Goal: Task Accomplishment & Management: Complete application form

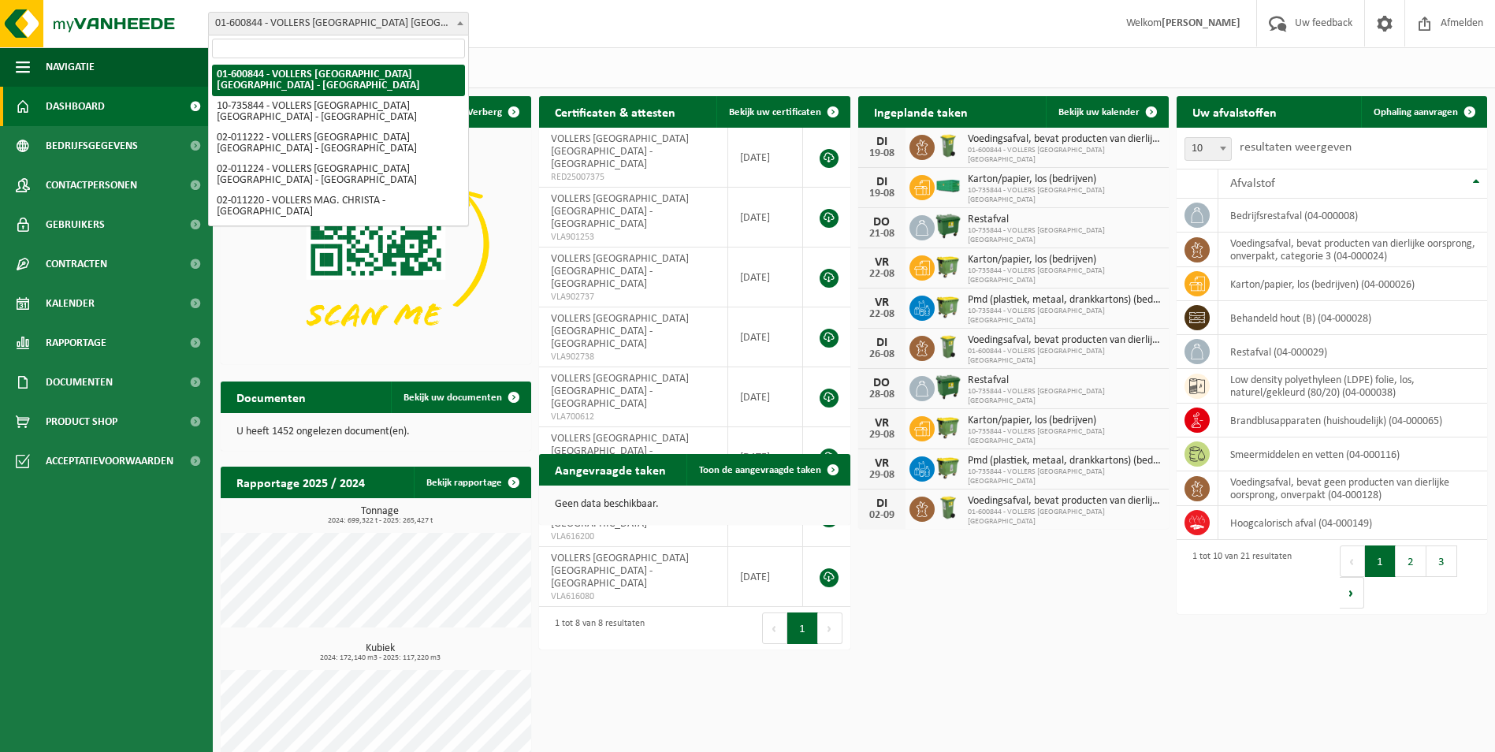
click at [458, 26] on span at bounding box center [460, 23] width 16 height 20
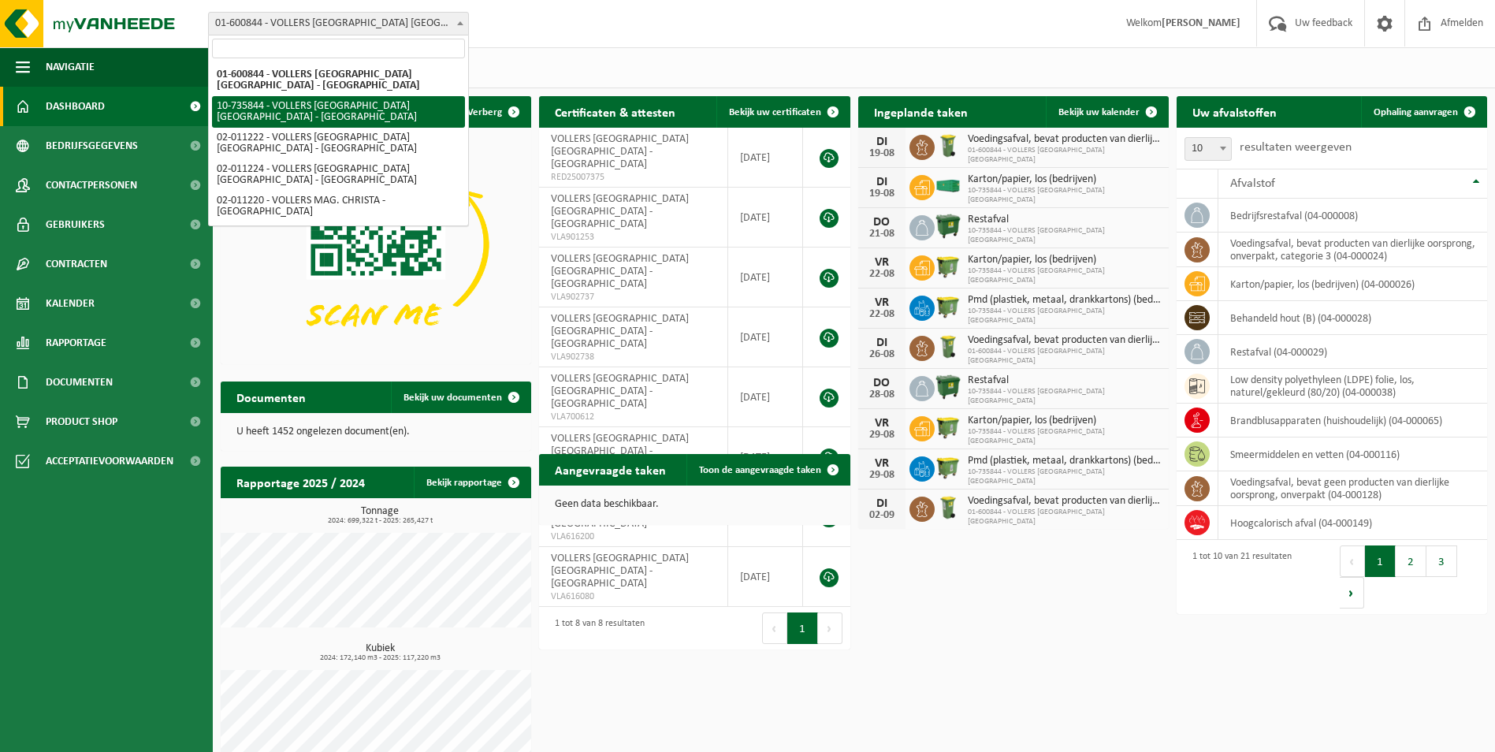
select select "10751"
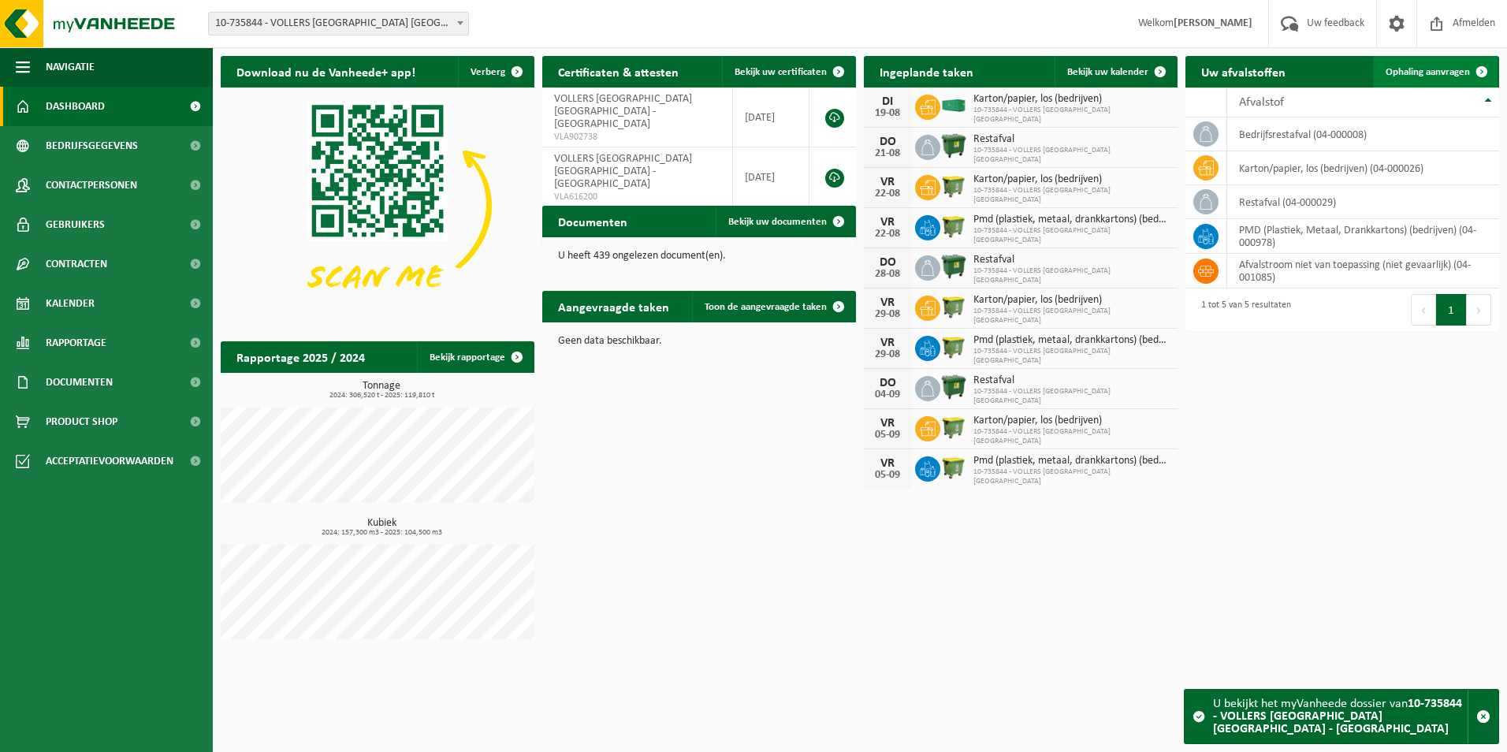
click at [1431, 67] on span "Ophaling aanvragen" at bounding box center [1428, 72] width 84 height 10
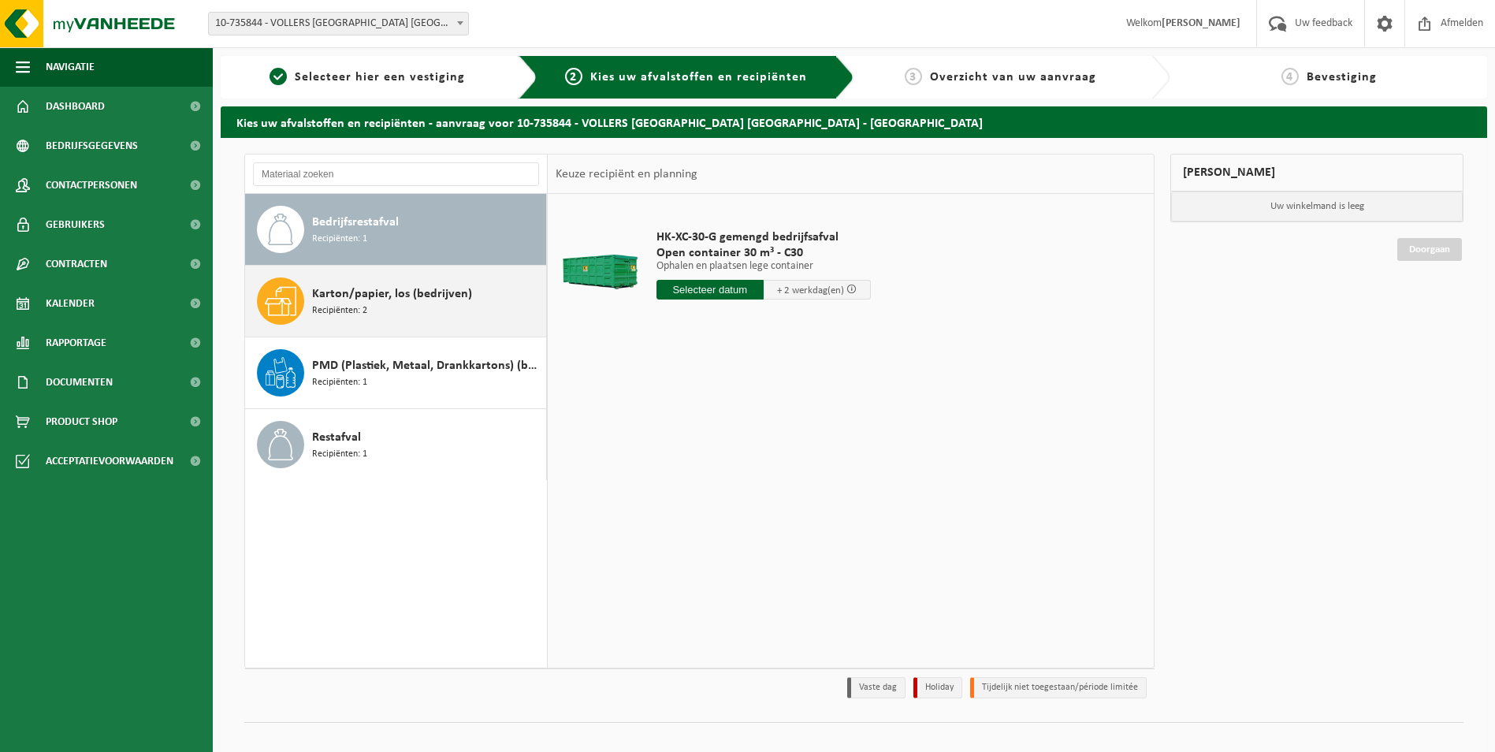
drag, startPoint x: 466, startPoint y: 300, endPoint x: 511, endPoint y: 307, distance: 45.5
click at [465, 298] on span "Karton/papier, los (bedrijven)" at bounding box center [392, 294] width 160 height 19
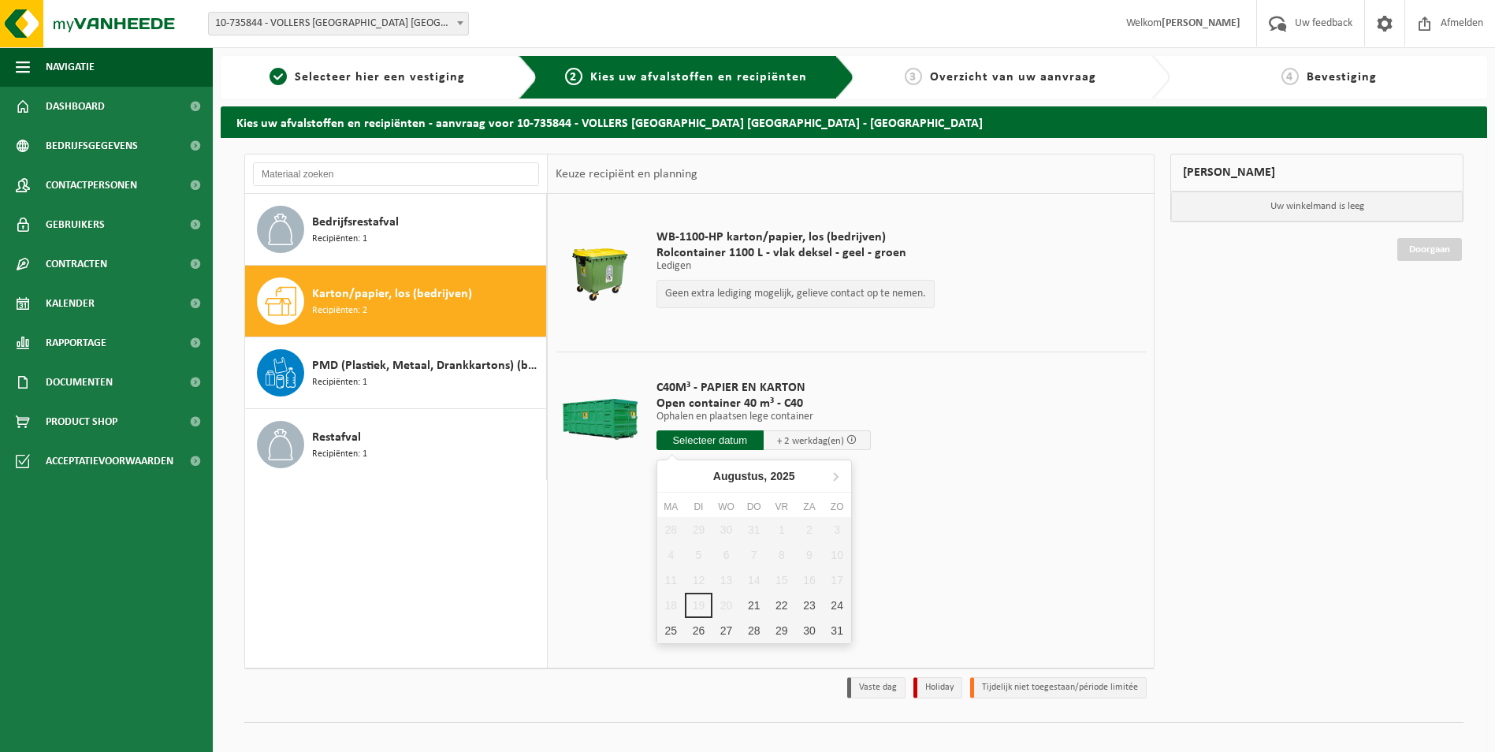
click at [735, 448] on input "text" at bounding box center [710, 440] width 107 height 20
click at [749, 609] on div "21" at bounding box center [754, 605] width 28 height 25
type input "Van 2025-08-21"
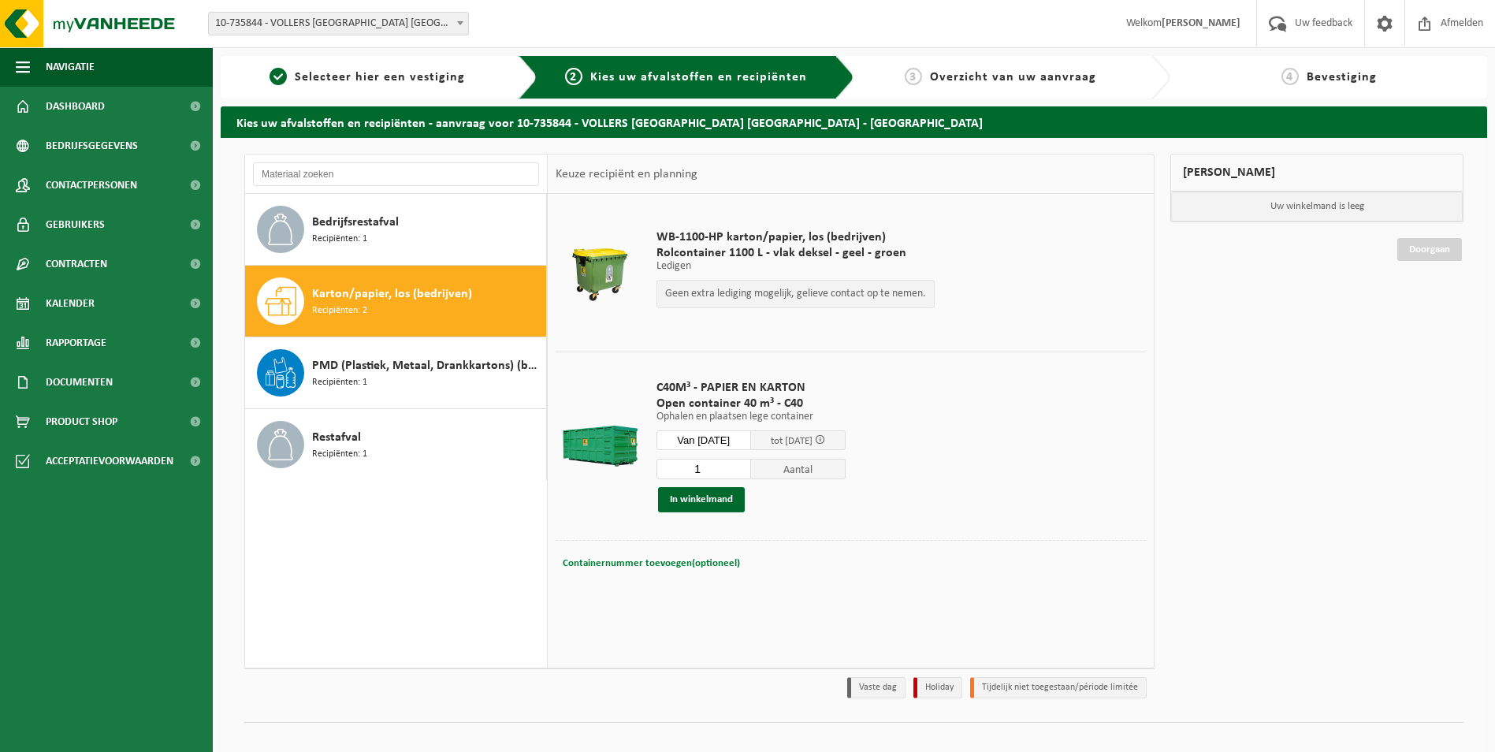
click at [707, 553] on button "Containernummer toevoegen(optioneel) Annuleren" at bounding box center [651, 564] width 181 height 22
type input "c40-1267"
click at [702, 498] on button "In winkelmand" at bounding box center [701, 499] width 87 height 25
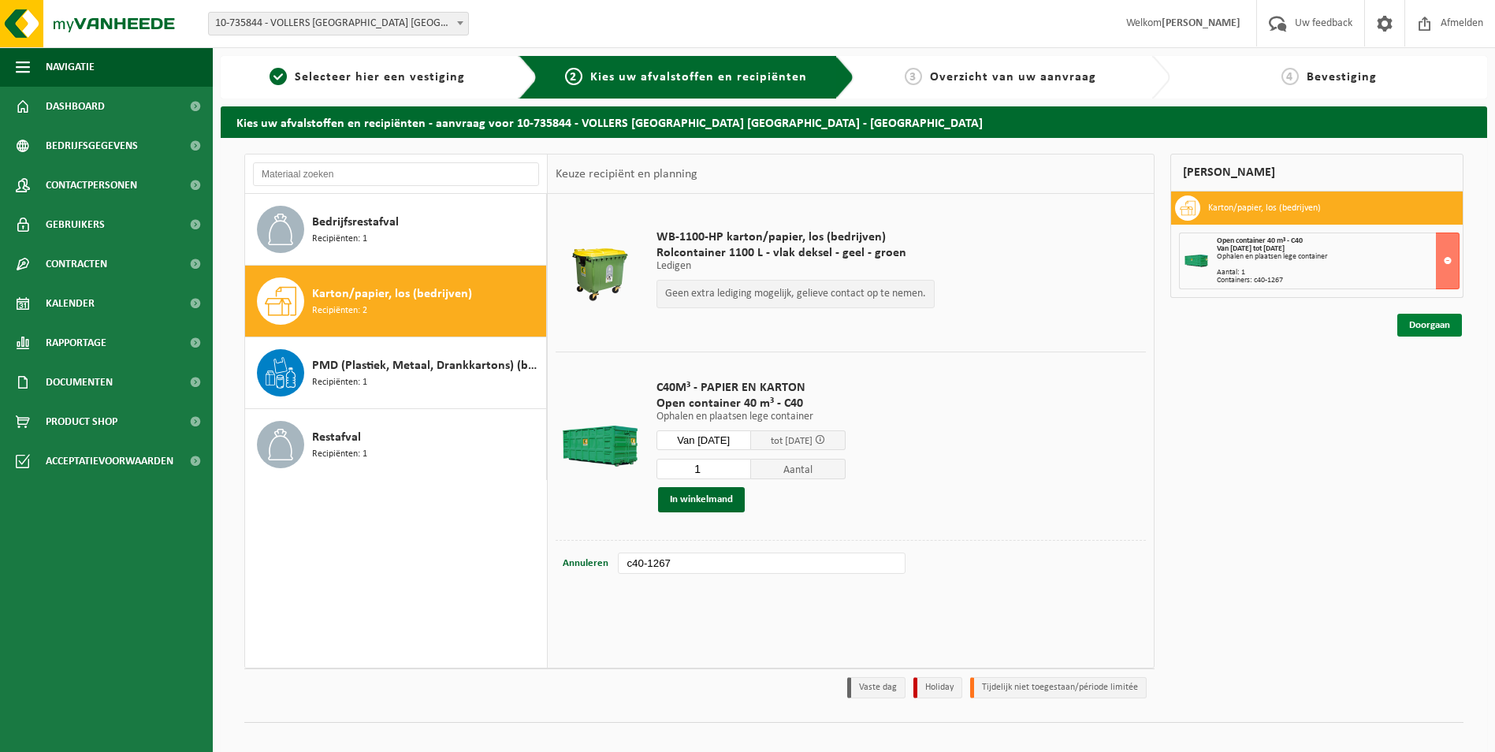
click at [1447, 318] on link "Doorgaan" at bounding box center [1430, 325] width 65 height 23
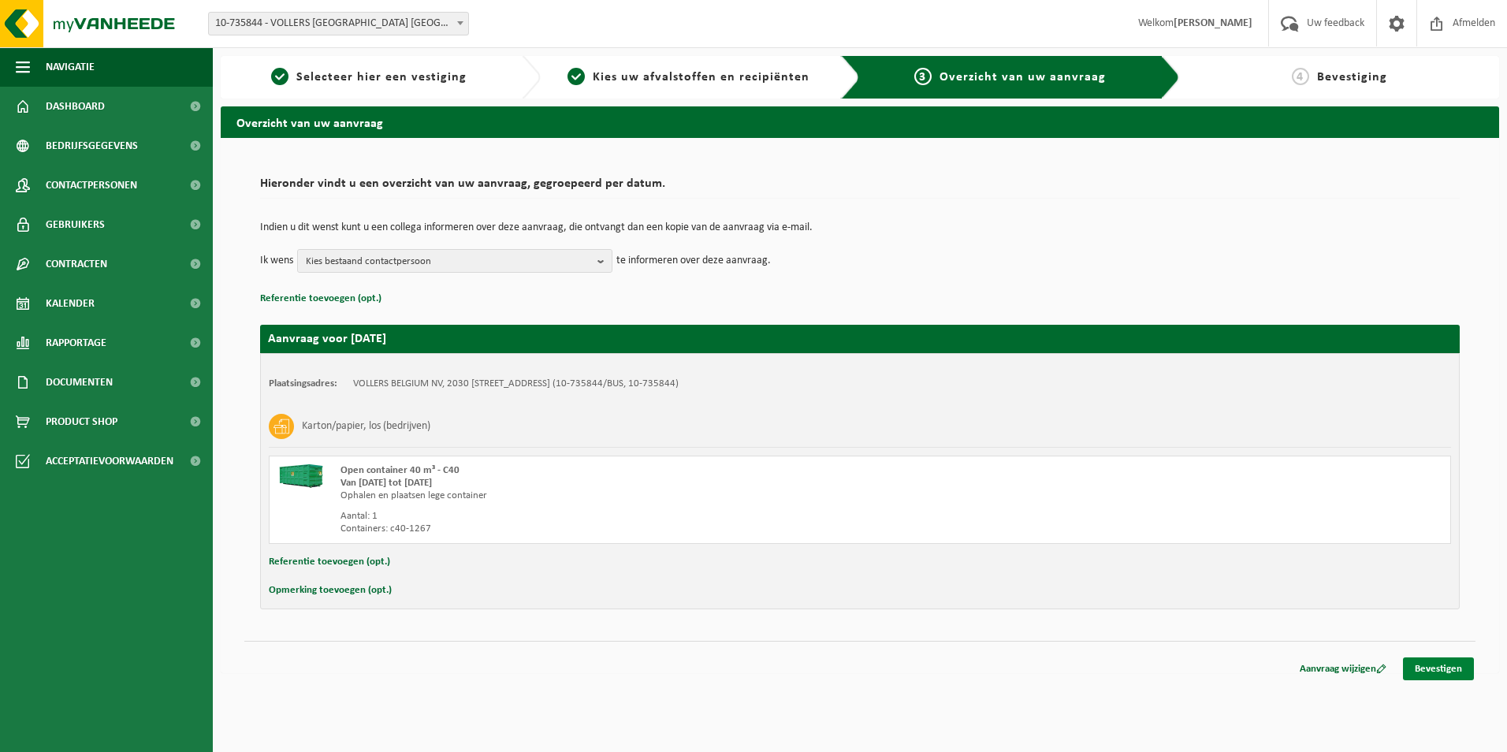
click at [1452, 664] on link "Bevestigen" at bounding box center [1438, 668] width 71 height 23
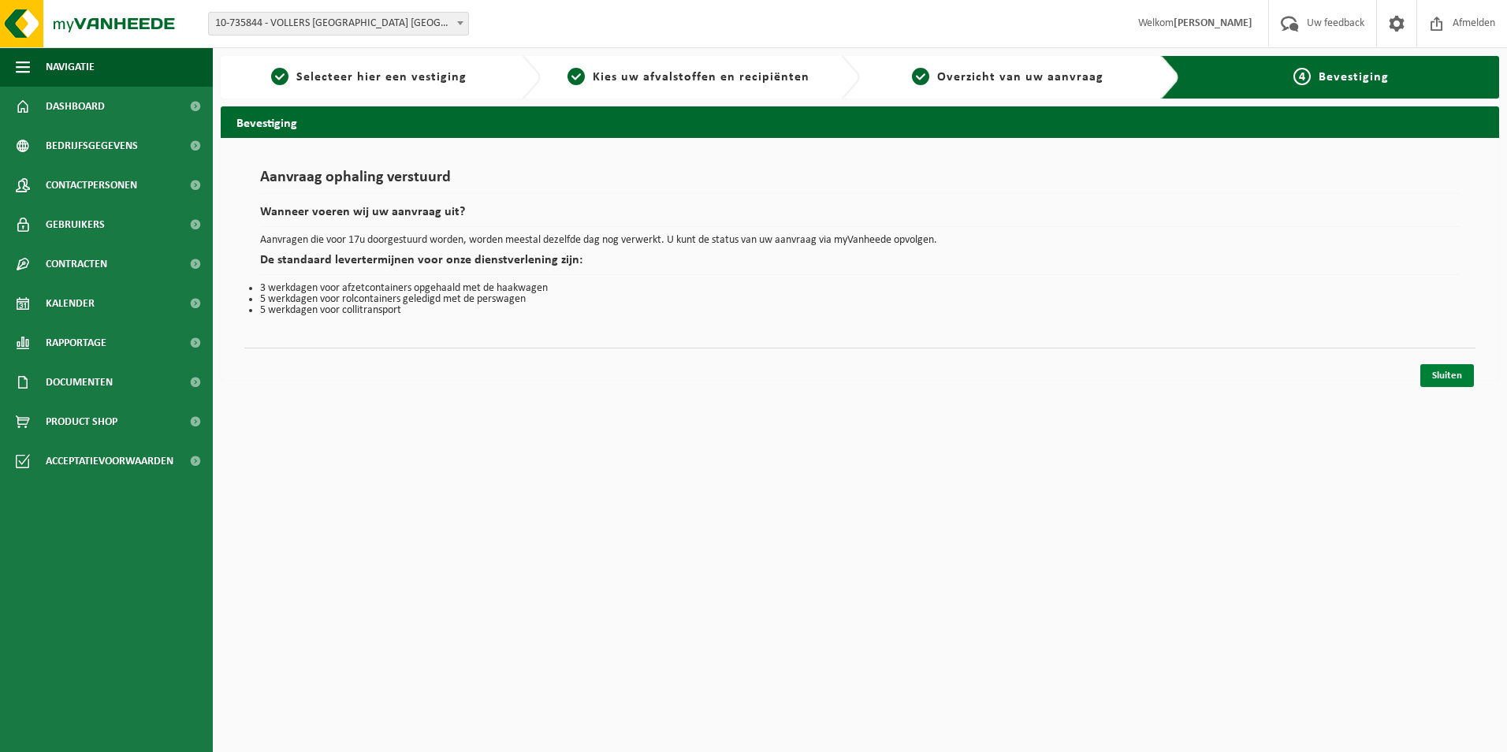
click at [1448, 368] on link "Sluiten" at bounding box center [1447, 375] width 54 height 23
